Goal: Find specific page/section: Find specific page/section

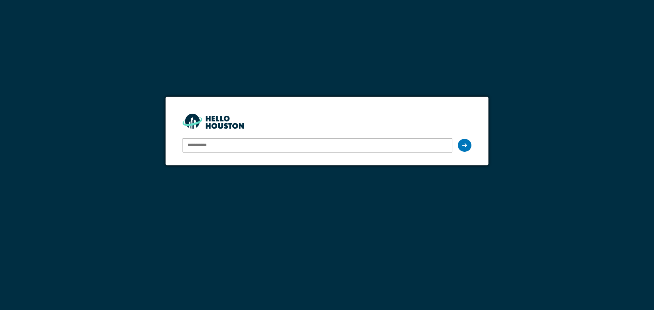
type input "**********"
click at [466, 145] on icon at bounding box center [464, 145] width 5 height 5
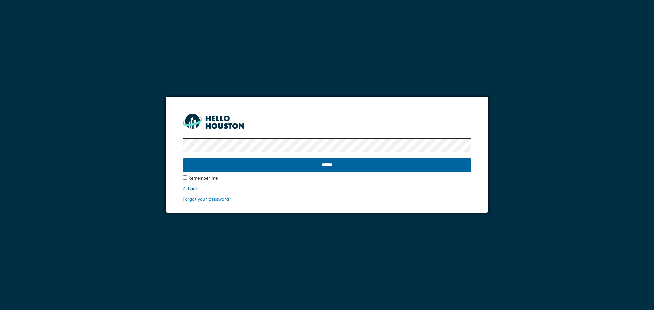
click at [435, 166] on input "******" at bounding box center [327, 165] width 289 height 14
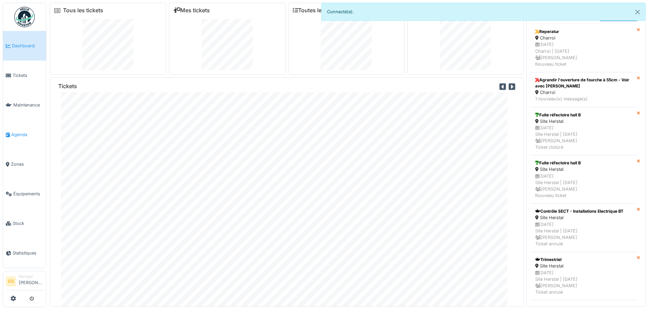
click at [15, 132] on span "Agenda" at bounding box center [27, 135] width 32 height 6
